Goal: Task Accomplishment & Management: Complete application form

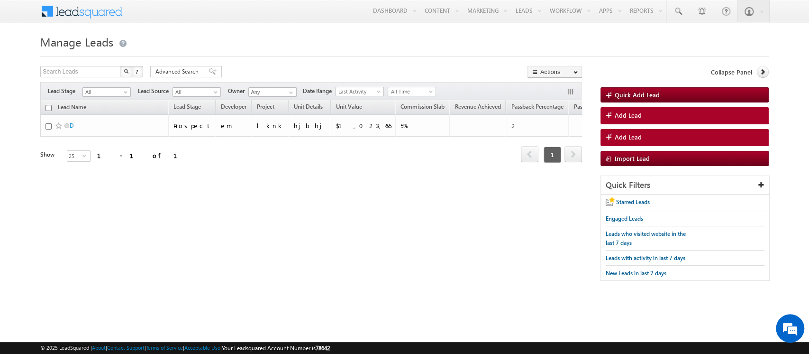
click at [0, 0] on link "Manage Leads" at bounding box center [0, 0] width 0 height 0
click at [662, 118] on link "Add Lead" at bounding box center [685, 115] width 168 height 17
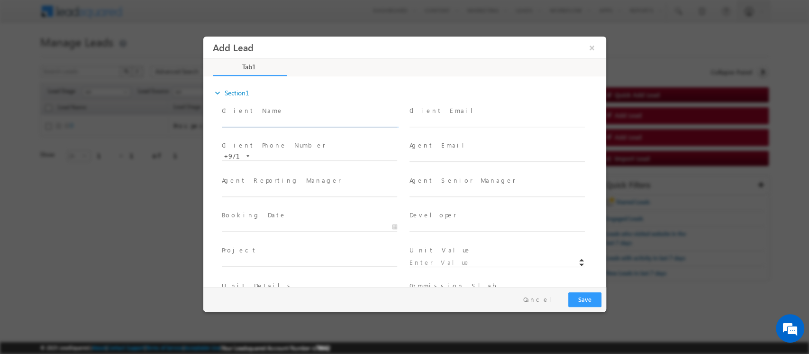
click at [276, 118] on input "text" at bounding box center [308, 122] width 175 height 9
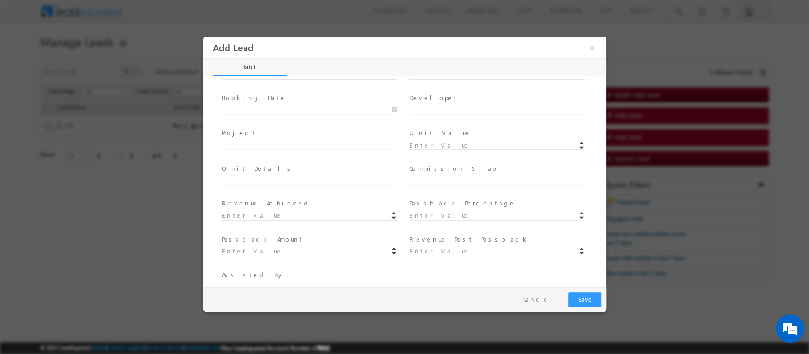
scroll to position [119, 0]
type input "Divya"
click at [437, 140] on input at bounding box center [496, 142] width 175 height 9
click at [413, 143] on input "1200000" at bounding box center [496, 142] width 175 height 9
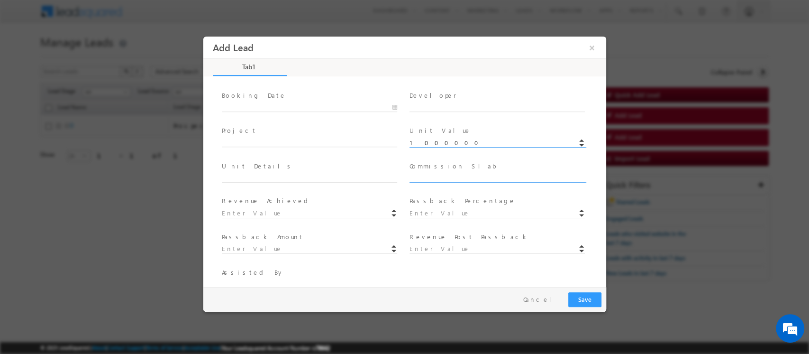
type input "1000000"
click at [444, 177] on input "text" at bounding box center [496, 177] width 175 height 9
type input "4%"
drag, startPoint x: 310, startPoint y: 215, endPoint x: 239, endPoint y: 228, distance: 71.8
click at [310, 215] on input at bounding box center [308, 213] width 175 height 9
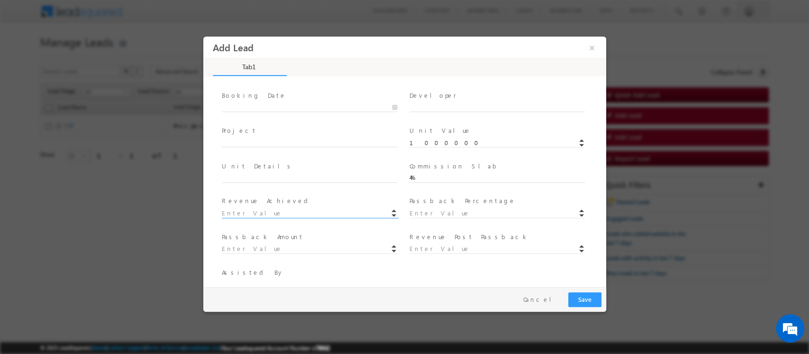
drag, startPoint x: 457, startPoint y: 287, endPoint x: 348, endPoint y: 279, distance: 109.3
click at [457, 288] on div "Pay & Save Save Cancel" at bounding box center [407, 299] width 408 height 25
click at [422, 142] on input "1000000" at bounding box center [496, 142] width 175 height 9
click at [228, 212] on input at bounding box center [308, 213] width 175 height 9
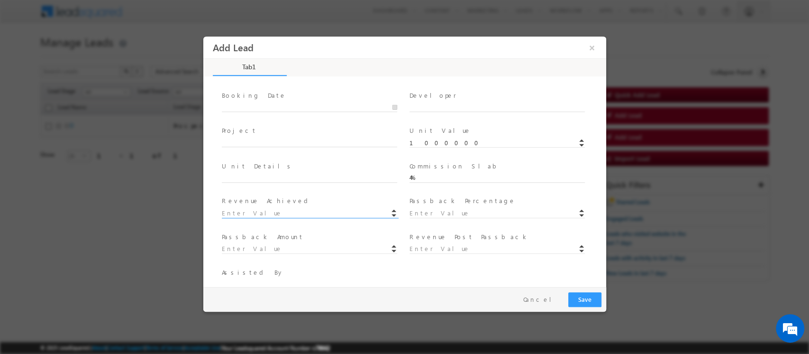
paste input "40,000"
type input "4"
paste input "40,000"
paste input ",000"
type input "40000"
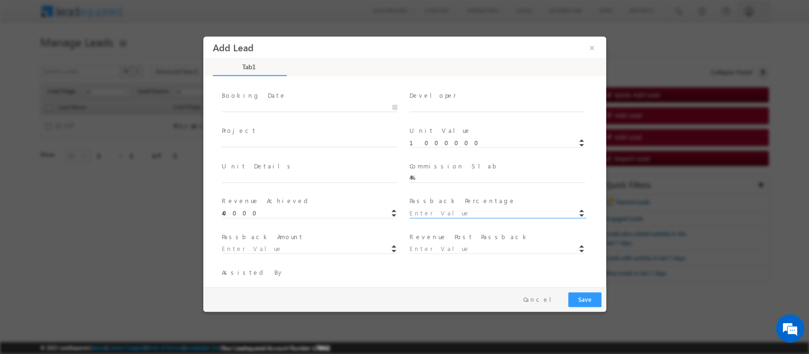
click at [457, 209] on input at bounding box center [496, 213] width 175 height 9
type input "1"
type input "10000"
type input "30000"
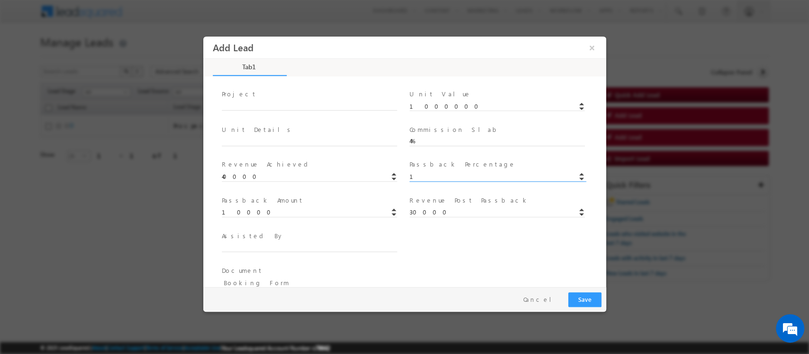
click at [489, 238] on div "Assisted By * Assisted By Percentage *" at bounding box center [412, 246] width 386 height 35
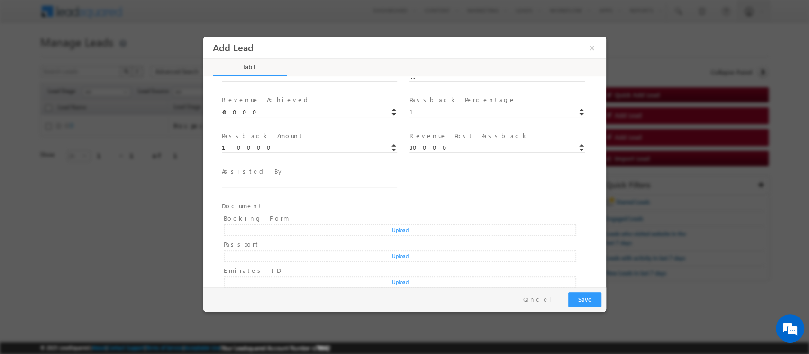
scroll to position [217, 0]
drag, startPoint x: 288, startPoint y: 180, endPoint x: 283, endPoint y: 182, distance: 4.9
click at [283, 180] on div "Assisted By *" at bounding box center [313, 181] width 184 height 22
click at [282, 184] on input "text" at bounding box center [308, 186] width 175 height 9
type input "s"
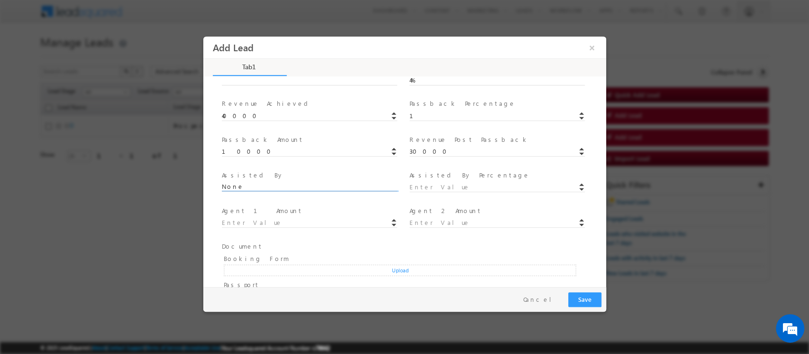
type input "None"
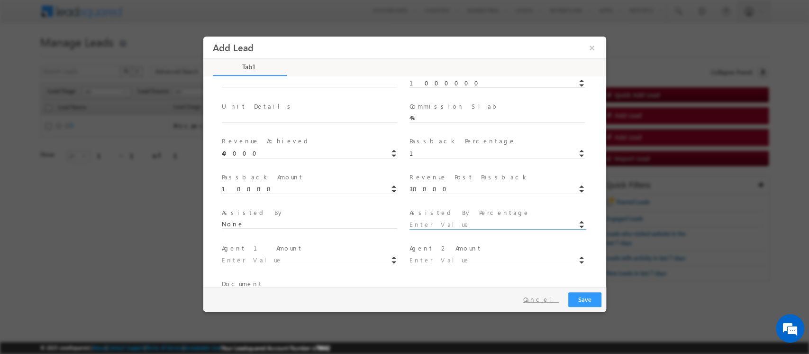
click at [553, 301] on button "Cancel" at bounding box center [541, 299] width 50 height 14
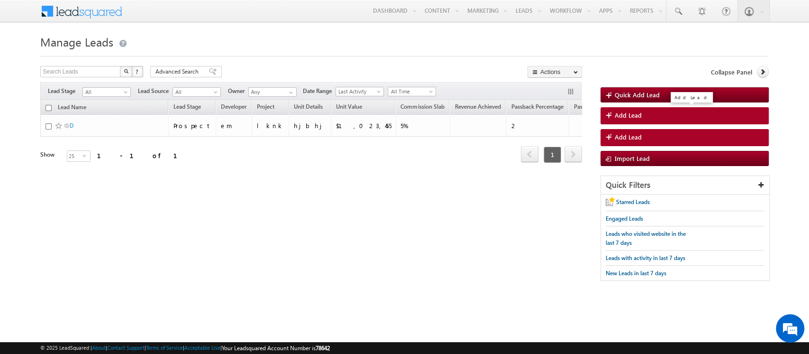
click at [641, 113] on span "Add Lead" at bounding box center [628, 115] width 27 height 9
